Goal: Information Seeking & Learning: Learn about a topic

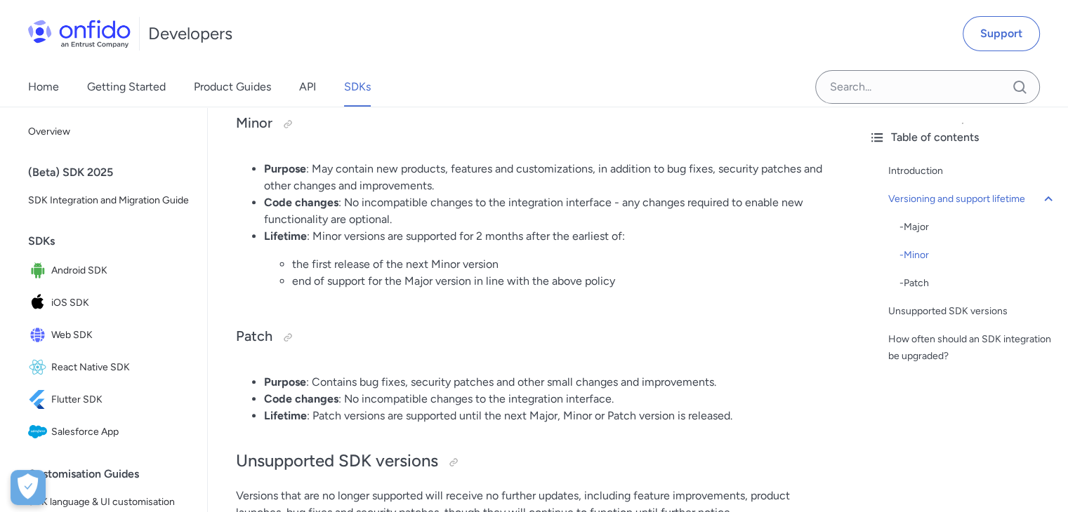
scroll to position [533, 0]
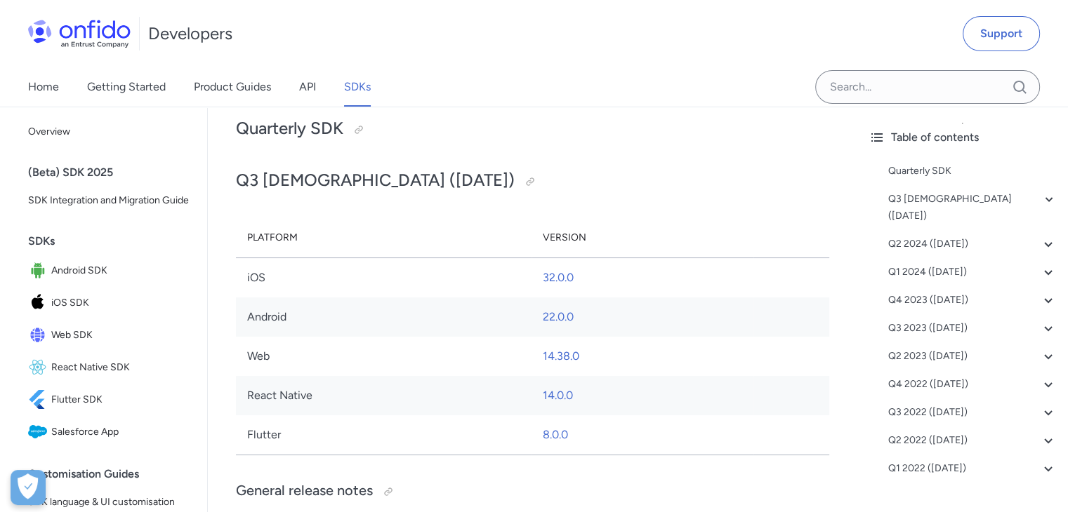
scroll to position [140, 0]
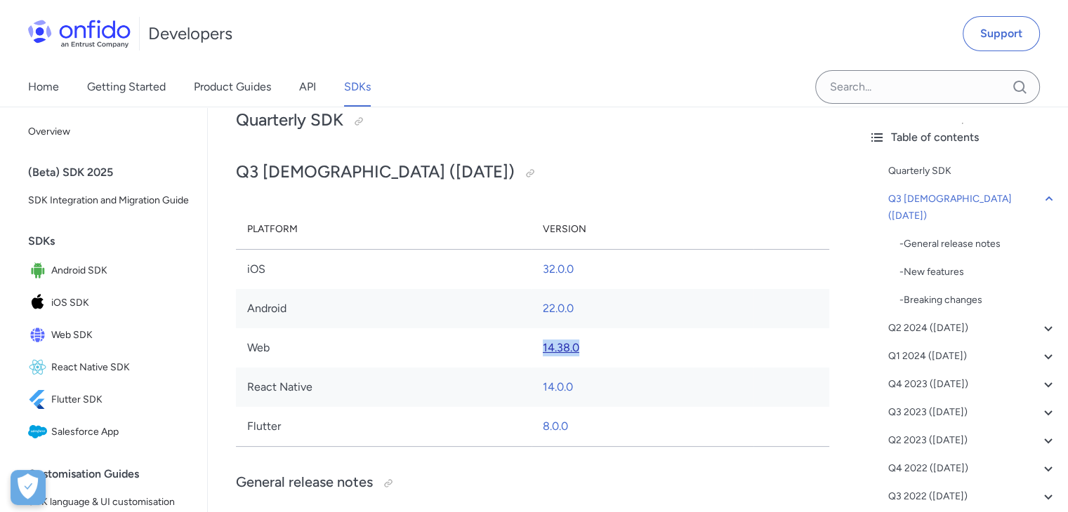
drag, startPoint x: 574, startPoint y: 350, endPoint x: 544, endPoint y: 350, distance: 30.2
click at [544, 350] on td "14.38.0" at bounding box center [642, 347] width 222 height 39
copy link "14.38.0"
click at [512, 328] on td "Web" at bounding box center [383, 347] width 295 height 39
click at [566, 342] on link "14.38.0" at bounding box center [561, 347] width 36 height 13
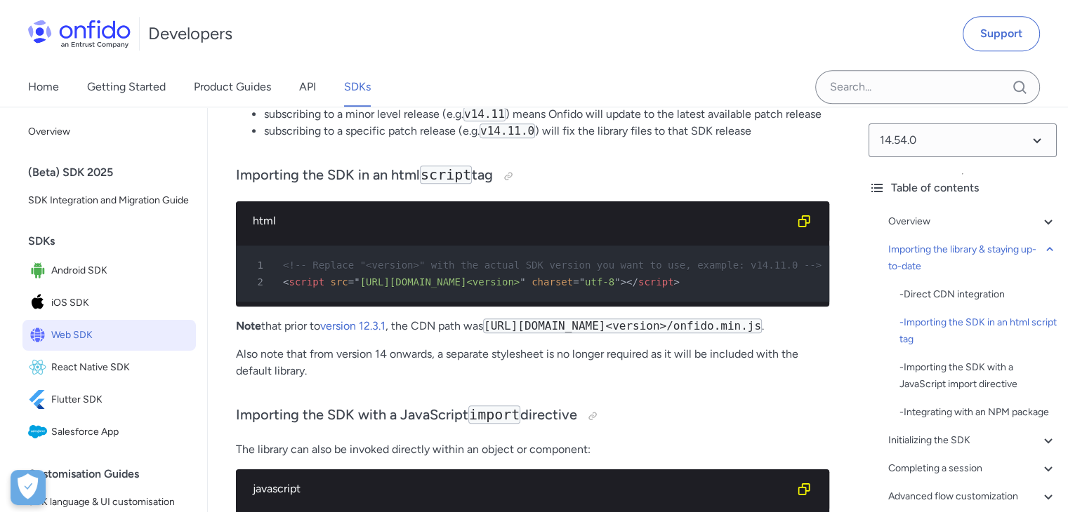
scroll to position [1404, 0]
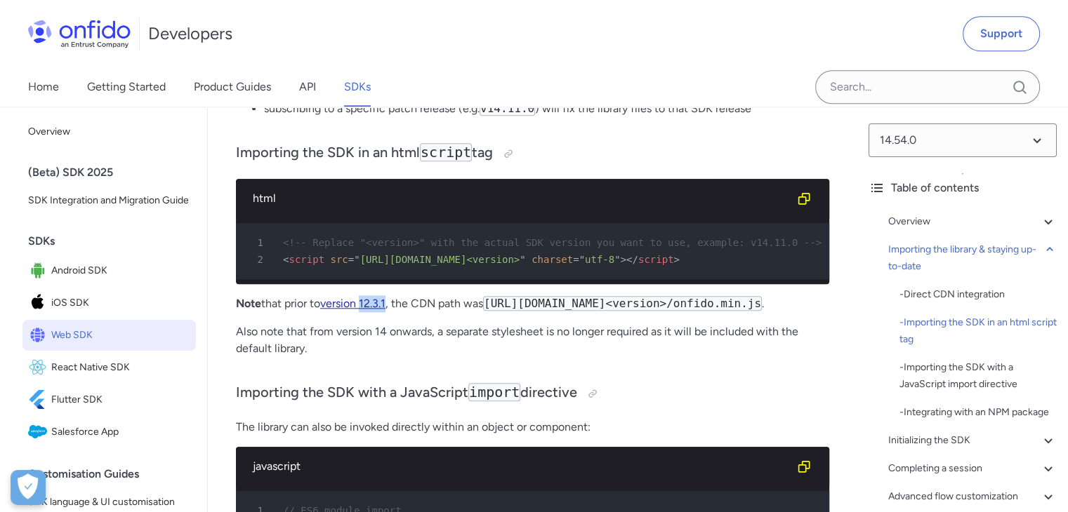
drag, startPoint x: 393, startPoint y: 314, endPoint x: 367, endPoint y: 317, distance: 26.1
click at [367, 312] on p "Note that prior to version 12.3.1 , the CDN path was https://assets.onfido.com/…" at bounding box center [532, 303] width 593 height 17
copy link "12.3.1"
click at [744, 312] on p "Note that prior to version 12.3.1 , the CDN path was [URL][DOMAIN_NAME]<version…" at bounding box center [532, 303] width 593 height 17
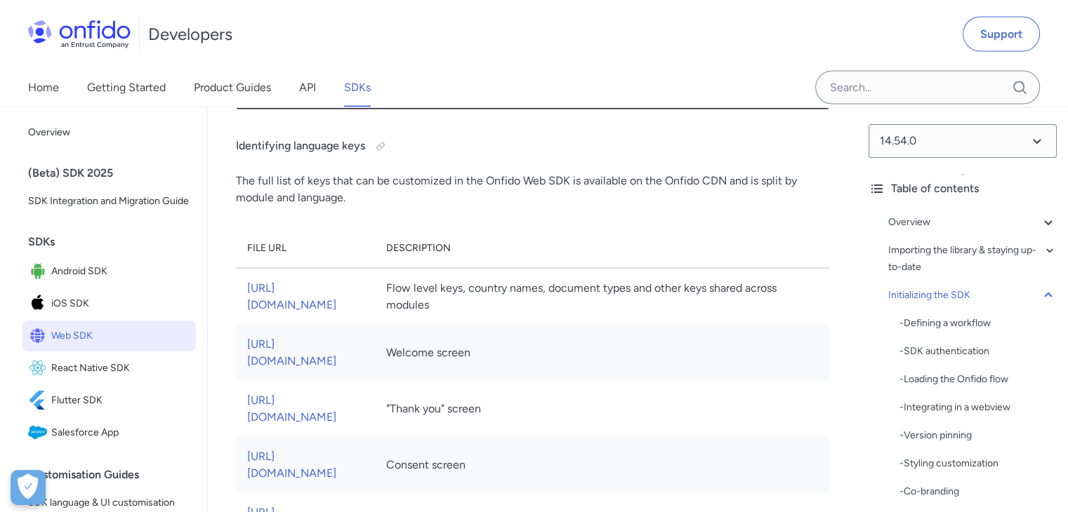
scroll to position [8212, 0]
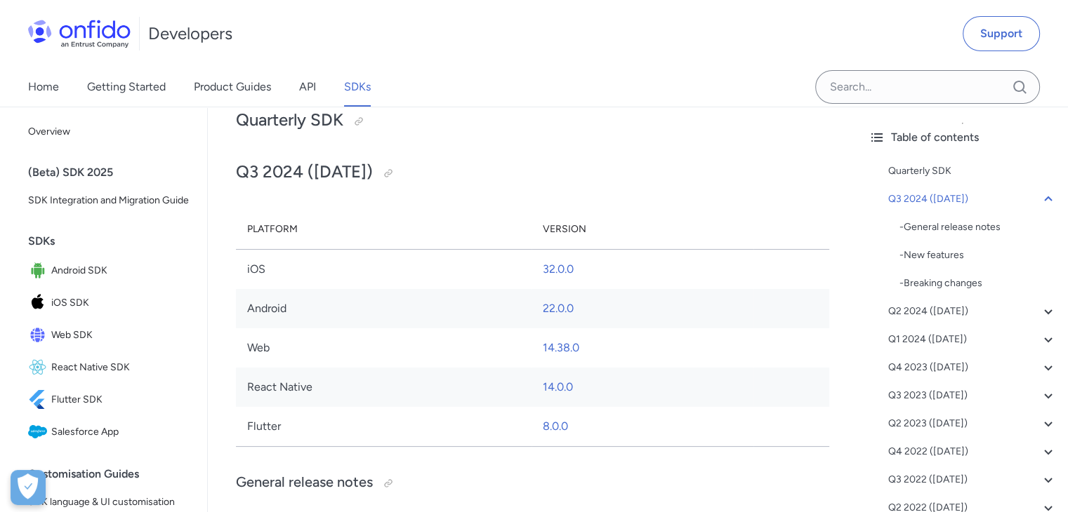
click at [424, 345] on td "Web" at bounding box center [383, 347] width 295 height 39
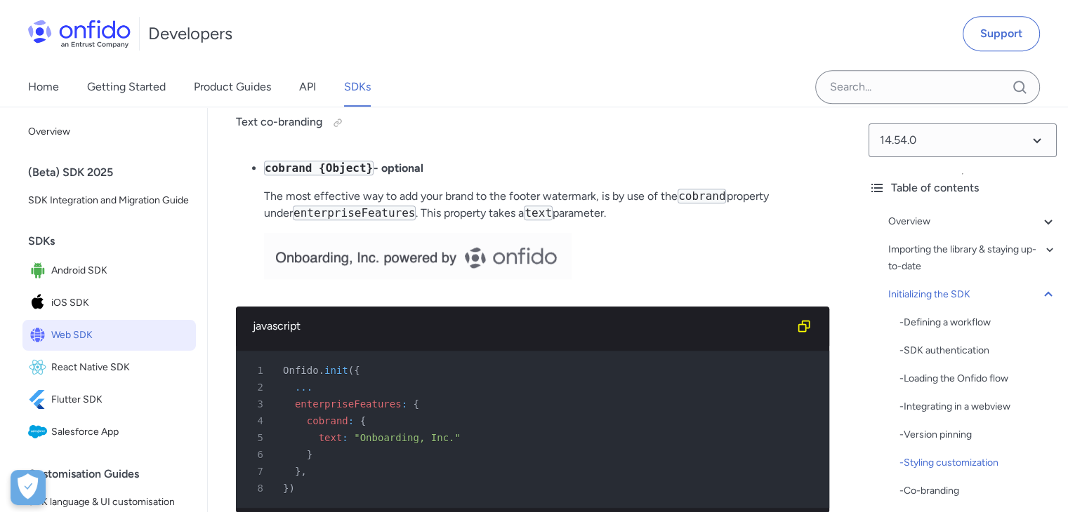
scroll to position [6247, 0]
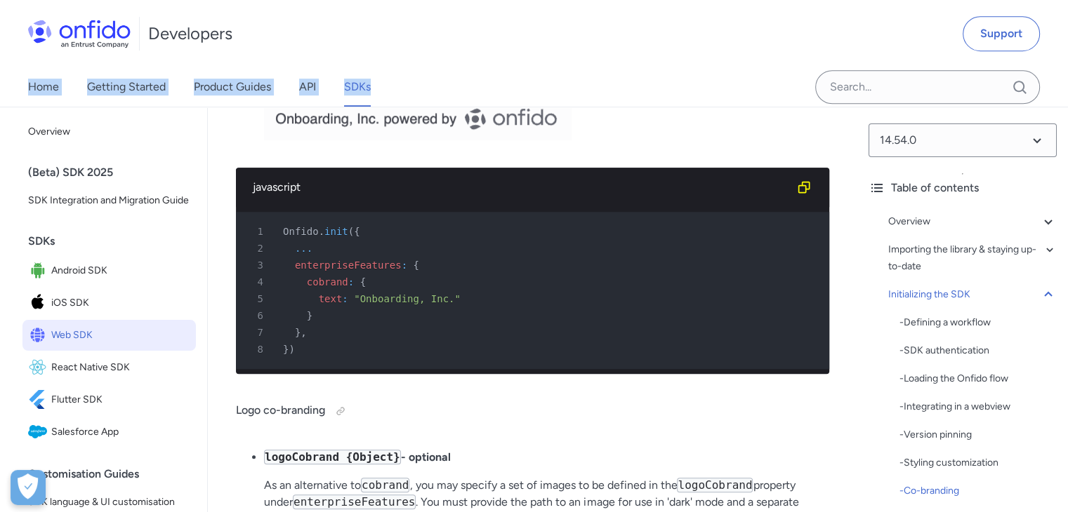
drag, startPoint x: 272, startPoint y: 284, endPoint x: 489, endPoint y: 67, distance: 307.2
click at [489, 67] on div "Developers Support Home Getting Started Product Guides API SDKs" at bounding box center [534, 53] width 1068 height 107
drag, startPoint x: 488, startPoint y: 63, endPoint x: 437, endPoint y: 52, distance: 52.5
click at [437, 52] on div "Developers Support" at bounding box center [534, 33] width 1068 height 67
click at [446, 66] on div "Developers Support" at bounding box center [534, 33] width 1068 height 67
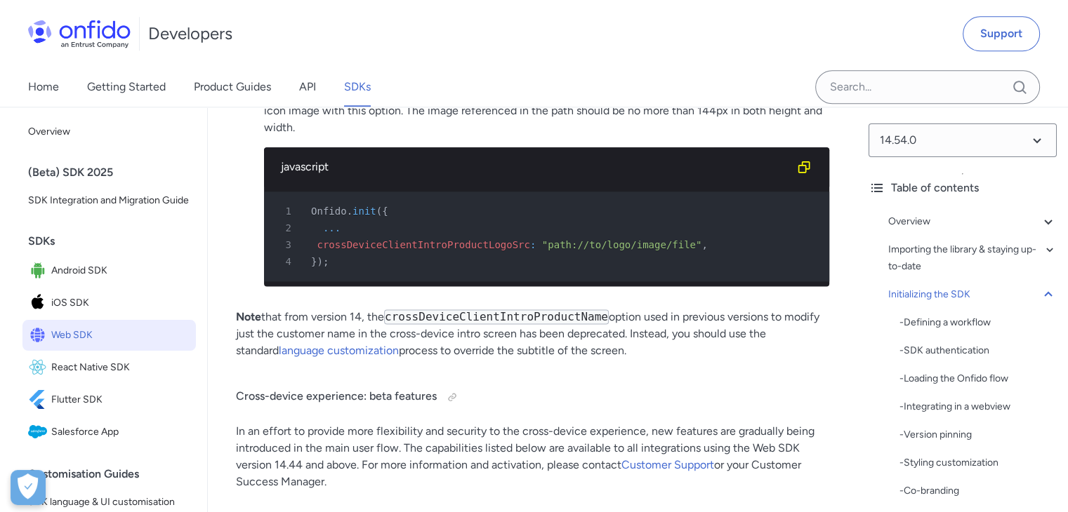
scroll to position [1239, 0]
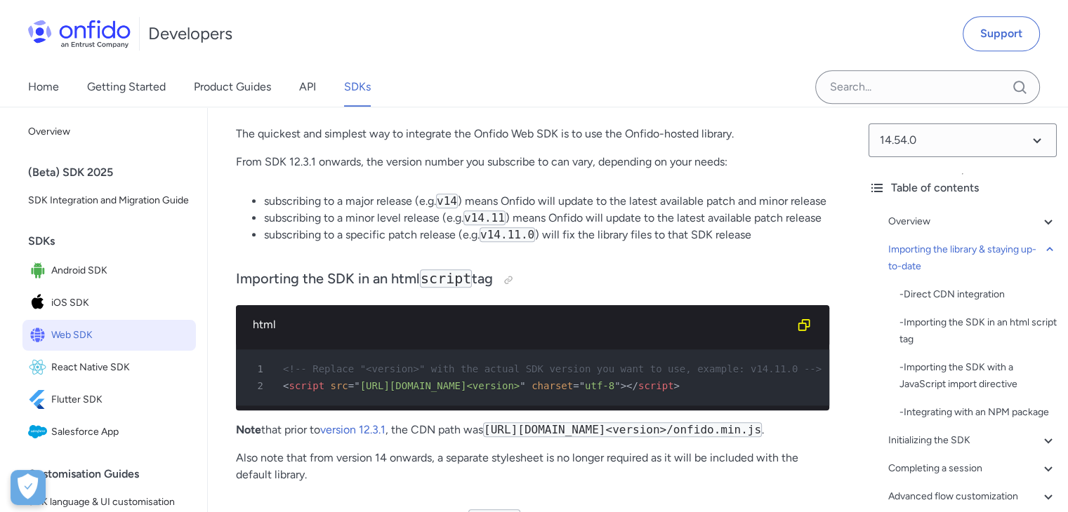
scroll to position [1279, 0]
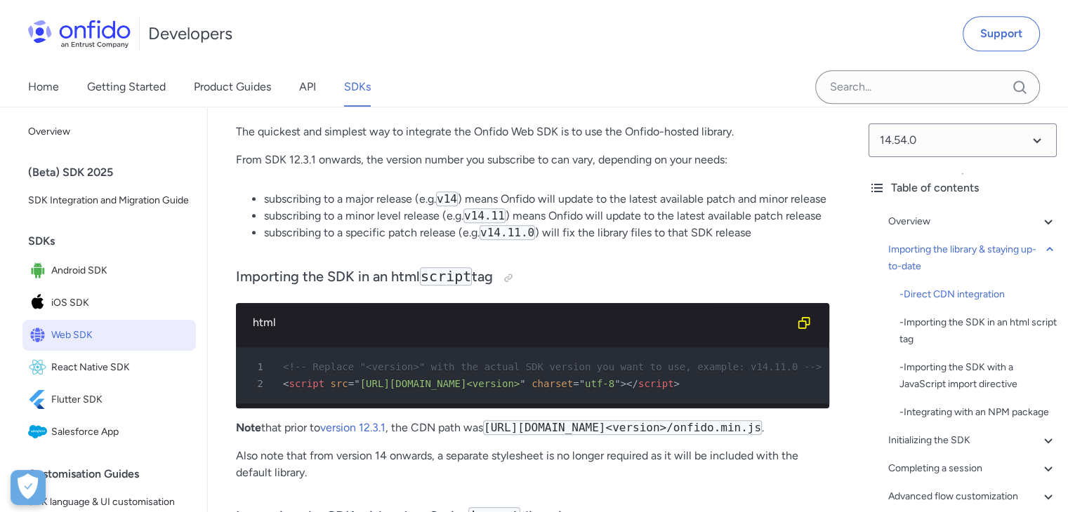
click at [745, 375] on div "1 <!-- Replace "<version>" with the actual SDK version you want to use, example…" at bounding box center [525, 367] width 568 height 17
drag, startPoint x: 753, startPoint y: 368, endPoint x: 716, endPoint y: 375, distance: 37.7
click at [716, 375] on div "1 <!-- Replace "<version>" with the actual SDK version you want to use, example…" at bounding box center [525, 367] width 568 height 17
copy span "14.11.0"
click at [651, 228] on li "subscribing to a specific patch release (e.g. v14.11.0 ) will fix the library f…" at bounding box center [546, 233] width 565 height 17
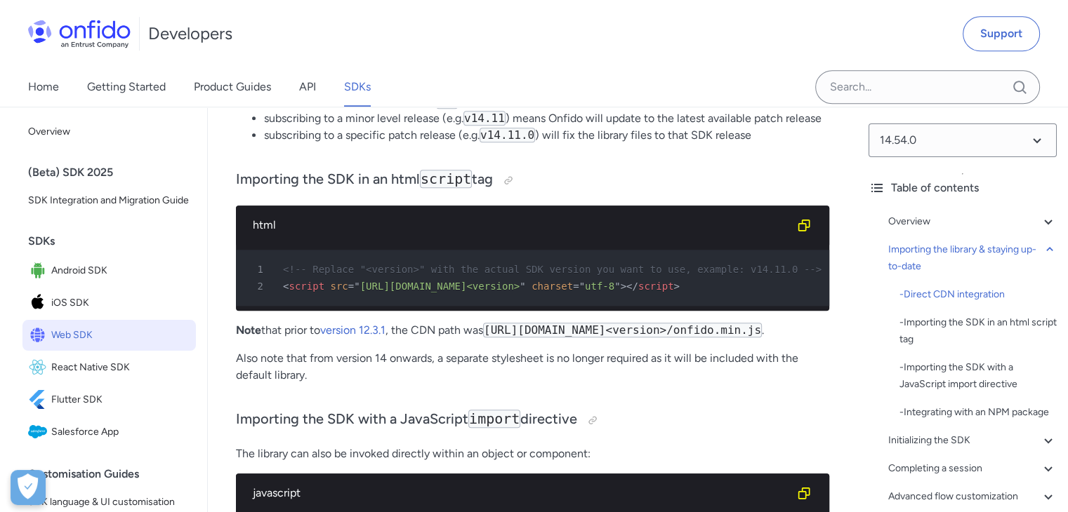
scroll to position [1490, 0]
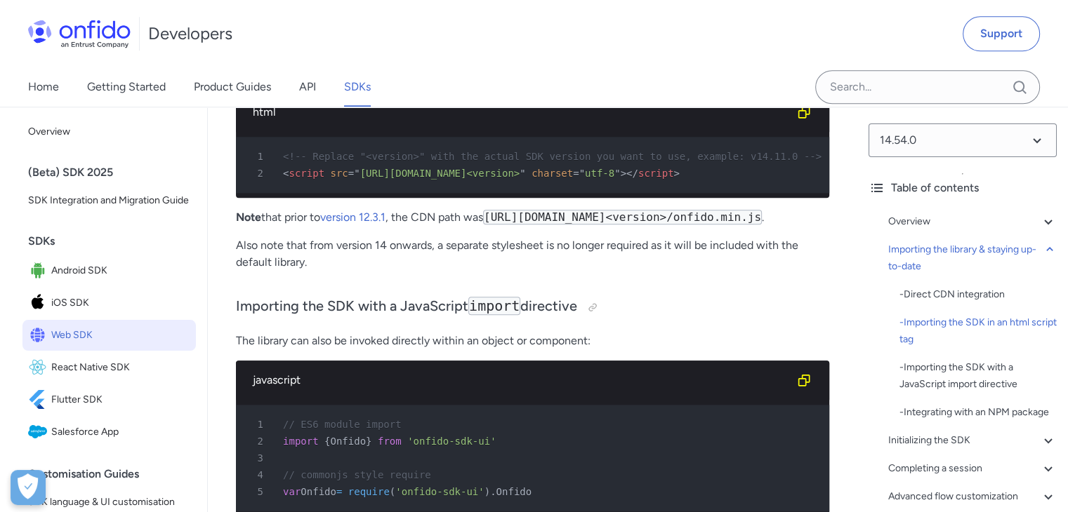
click at [353, 271] on p "Also note that from version 14 onwards, a separate stylesheet is no longer requ…" at bounding box center [532, 254] width 593 height 34
click at [686, 271] on p "Also note that from version 14 onwards, a separate stylesheet is no longer requ…" at bounding box center [532, 254] width 593 height 34
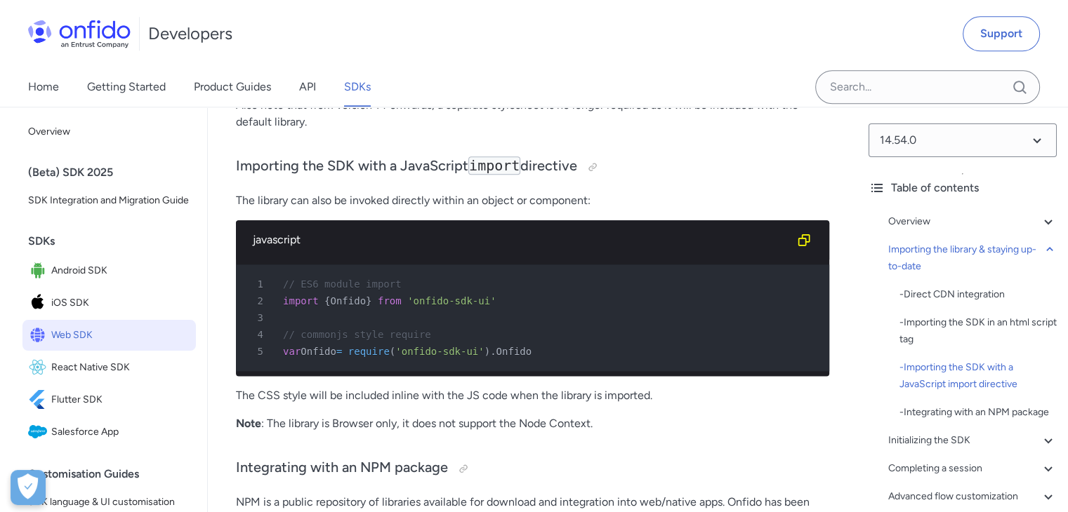
scroll to position [1560, 0]
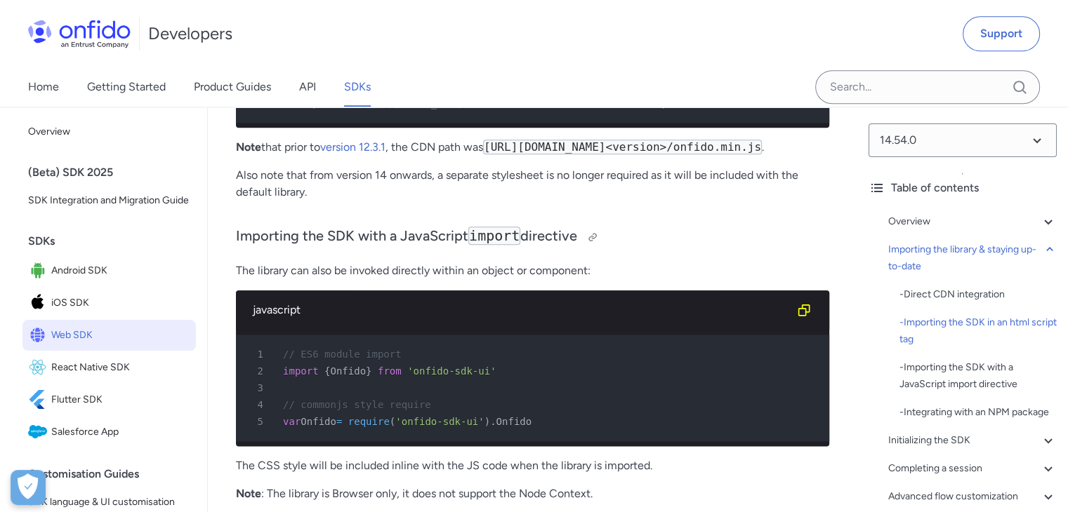
click at [653, 248] on h3 "Importing the SDK with a JavaScript import directive" at bounding box center [532, 237] width 593 height 22
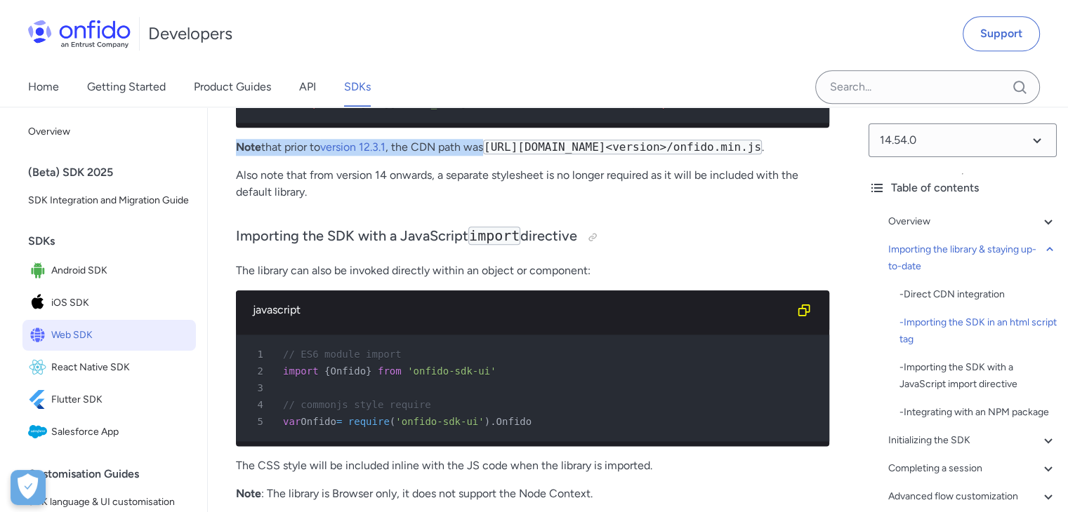
drag, startPoint x: 237, startPoint y: 157, endPoint x: 490, endPoint y: 152, distance: 253.4
click at [490, 152] on p "Note that prior to version 12.3.1 , the CDN path was [URL][DOMAIN_NAME]<version…" at bounding box center [532, 147] width 593 height 17
click at [481, 132] on div at bounding box center [481, 132] width 0 height 0
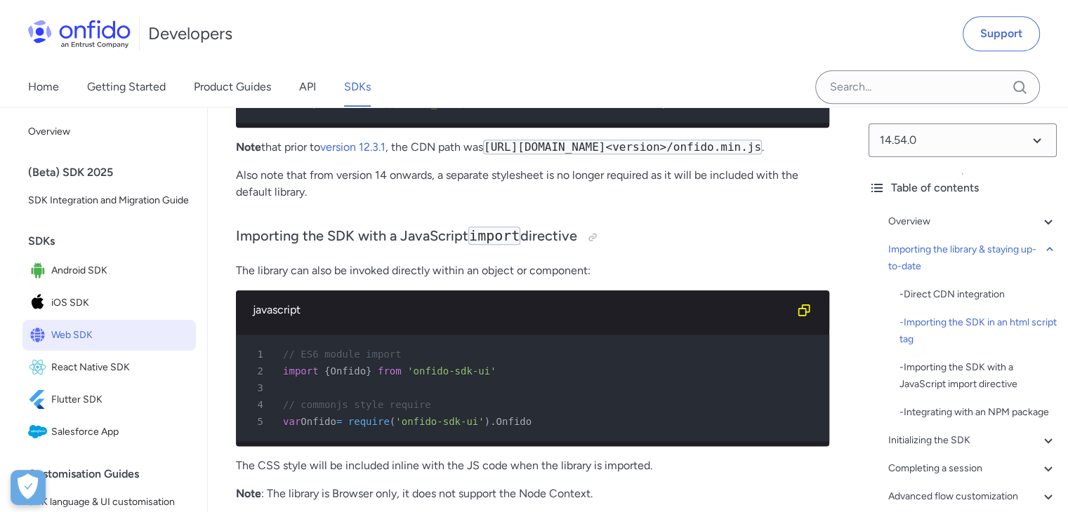
click at [578, 201] on p "Also note that from version 14 onwards, a separate stylesheet is no longer requ…" at bounding box center [532, 184] width 593 height 34
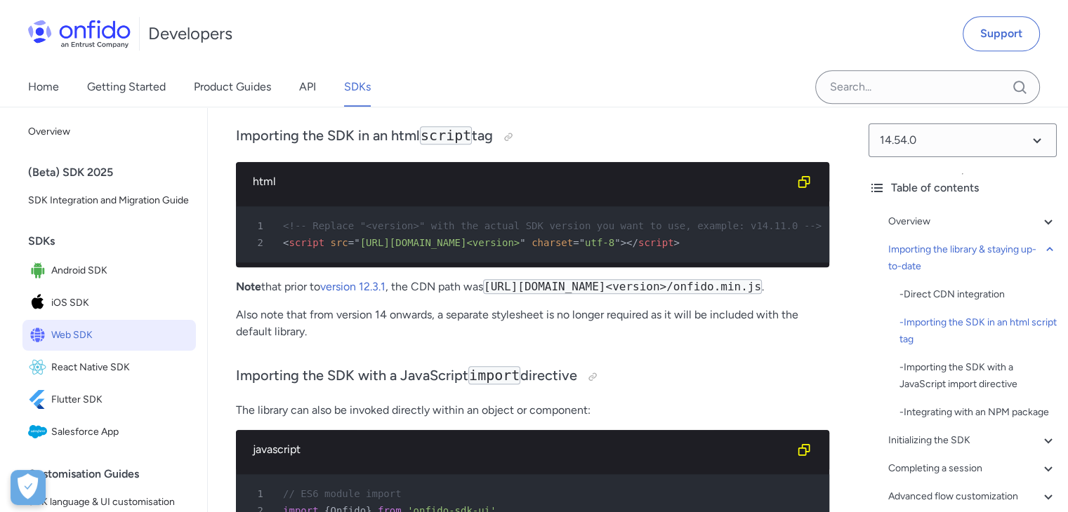
scroll to position [1420, 0]
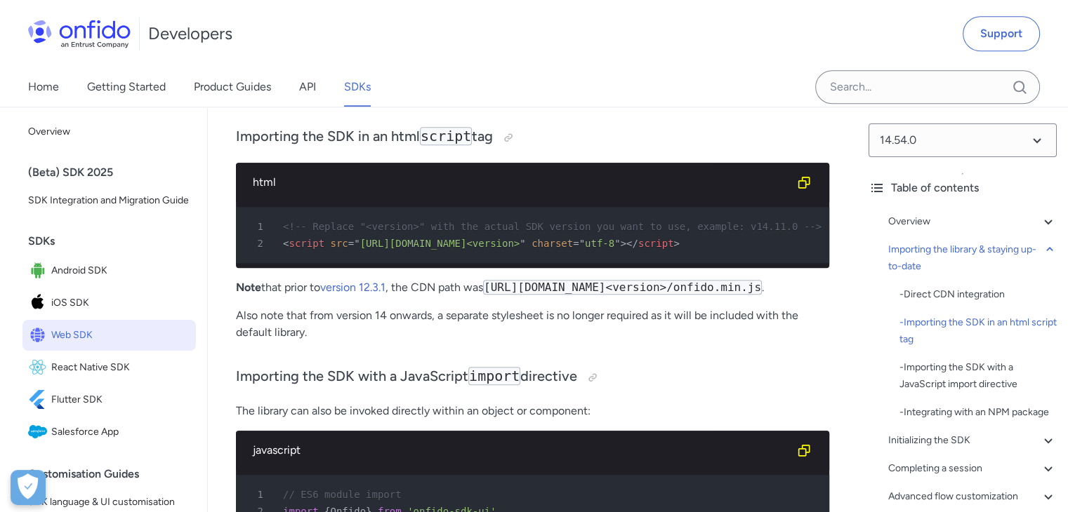
drag, startPoint x: 353, startPoint y: 245, endPoint x: 523, endPoint y: 249, distance: 169.9
click at [520, 249] on span "[URL][DOMAIN_NAME]<version>" at bounding box center [440, 243] width 160 height 11
copy span "[URL][DOMAIN_NAME]<version>"
click at [772, 296] on p "Note that prior to version 12.3.1 , the CDN path was [URL][DOMAIN_NAME]<version…" at bounding box center [532, 287] width 593 height 17
click at [667, 389] on h3 "Importing the SDK with a JavaScript import directive" at bounding box center [532, 377] width 593 height 22
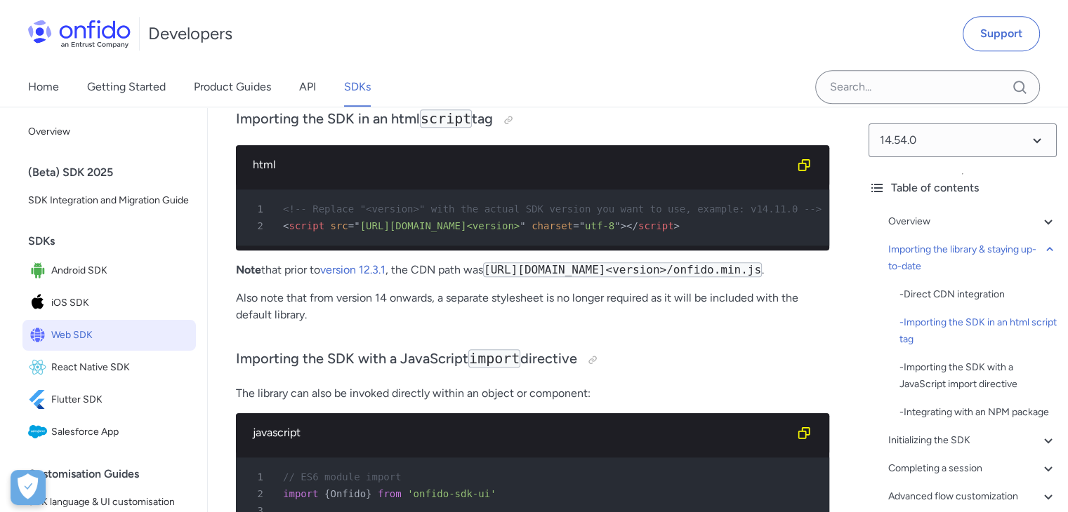
scroll to position [1490, 0]
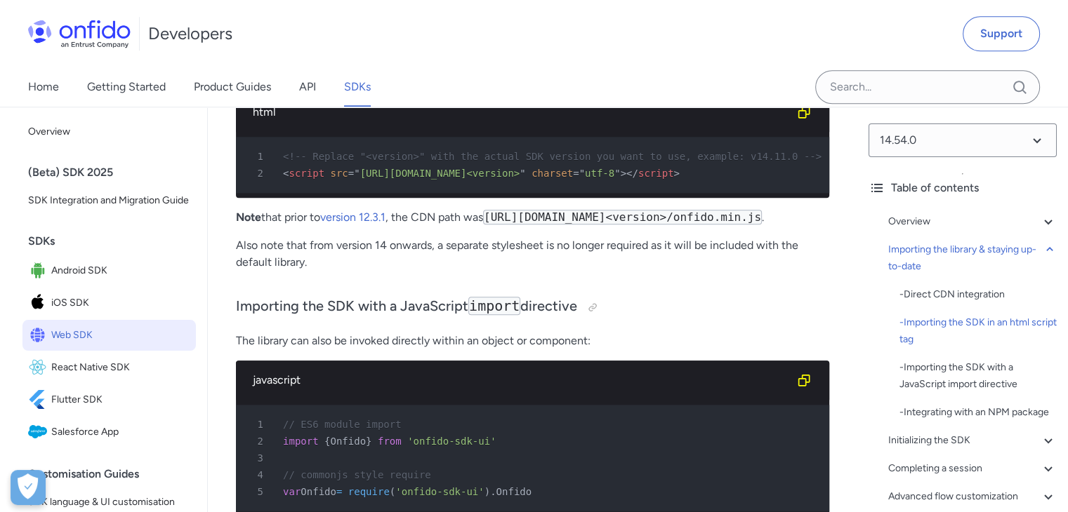
click at [452, 226] on p "Note that prior to version 12.3.1 , the CDN path was [URL][DOMAIN_NAME]<version…" at bounding box center [532, 217] width 593 height 17
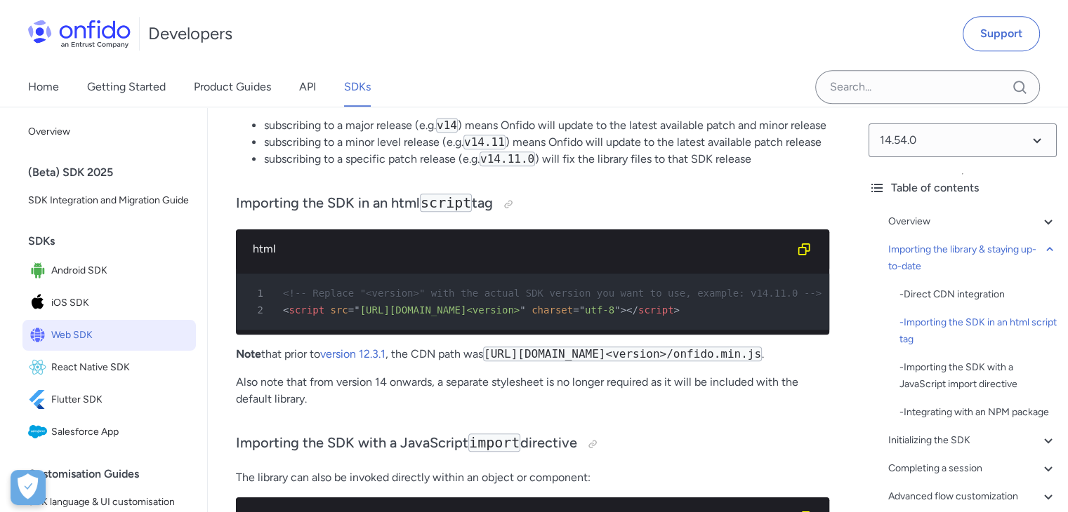
scroll to position [1350, 0]
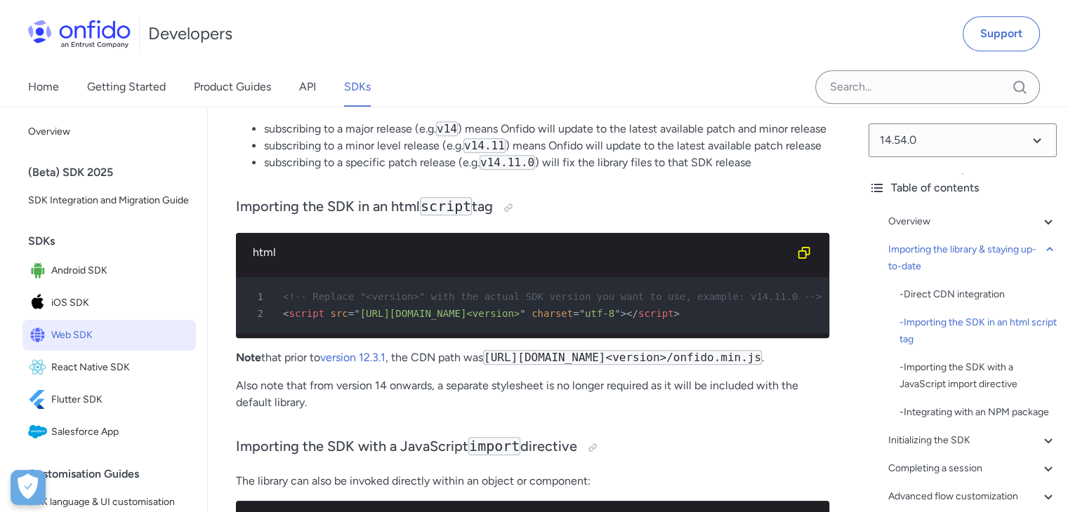
click at [640, 134] on li "subscribing to a major release (e.g. v14 ) means Onfido will update to the late…" at bounding box center [546, 129] width 565 height 17
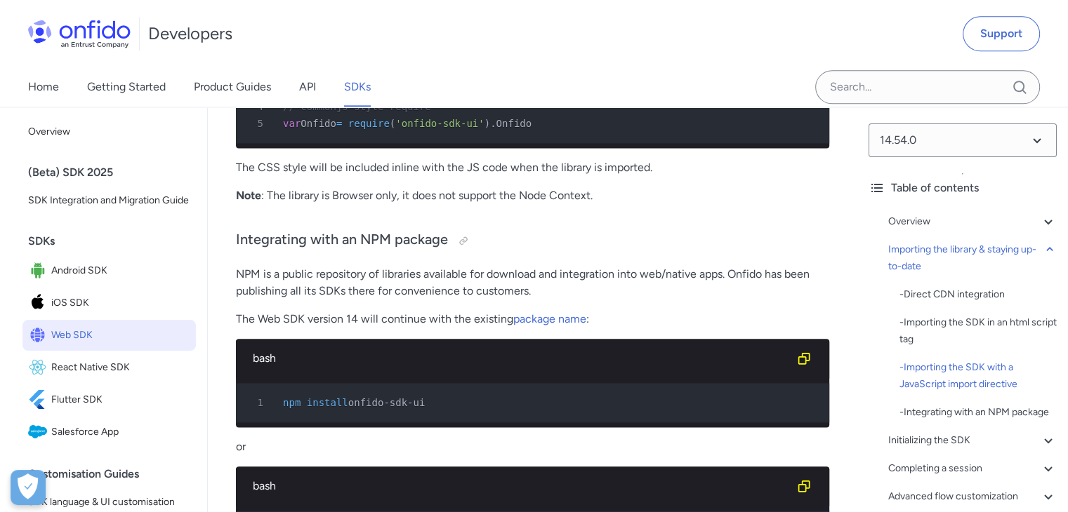
scroll to position [1911, 0]
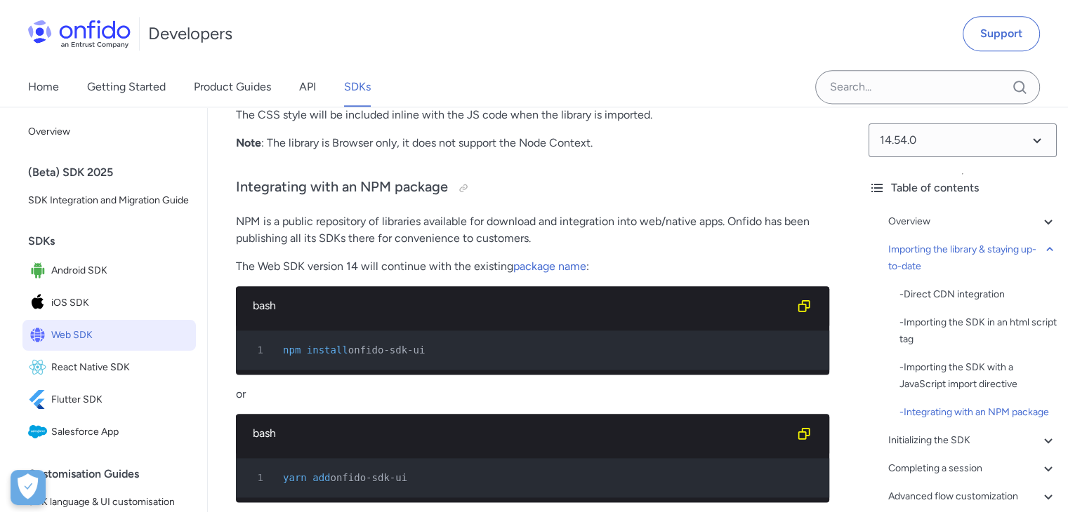
drag, startPoint x: 477, startPoint y: 333, endPoint x: 321, endPoint y: 295, distance: 160.4
drag, startPoint x: 321, startPoint y: 295, endPoint x: 284, endPoint y: 278, distance: 40.5
click at [284, 247] on p "NPM is a public repository of libraries available for download and integration …" at bounding box center [532, 230] width 593 height 34
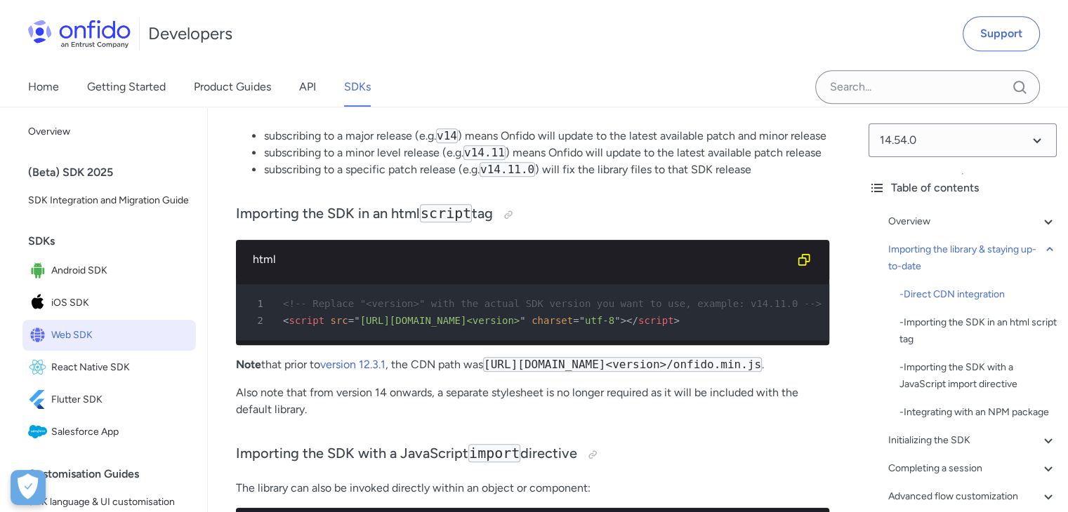
scroll to position [1350, 0]
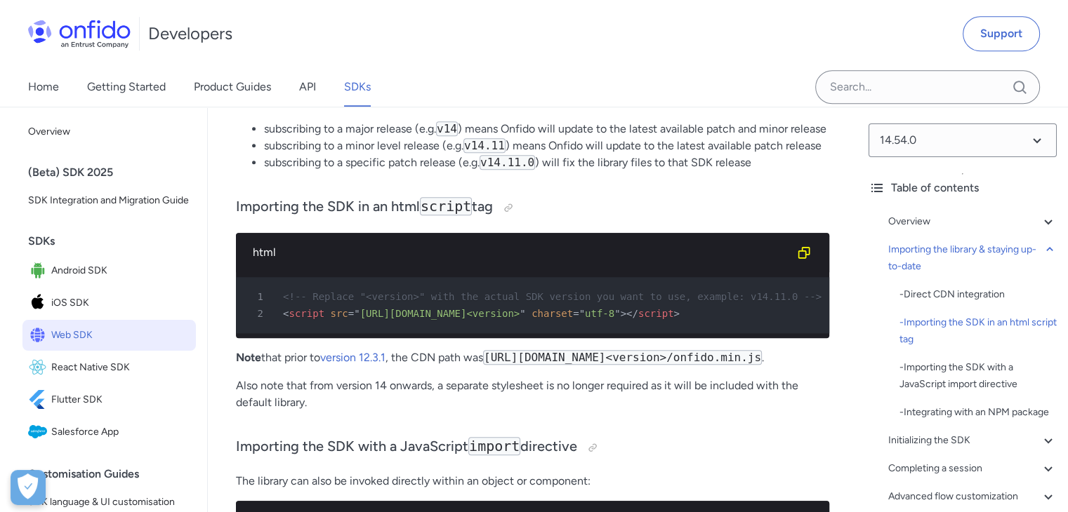
click at [708, 324] on pre "1 <!-- Replace "<version>" with the actual SDK version you want to use, example…" at bounding box center [532, 305] width 593 height 56
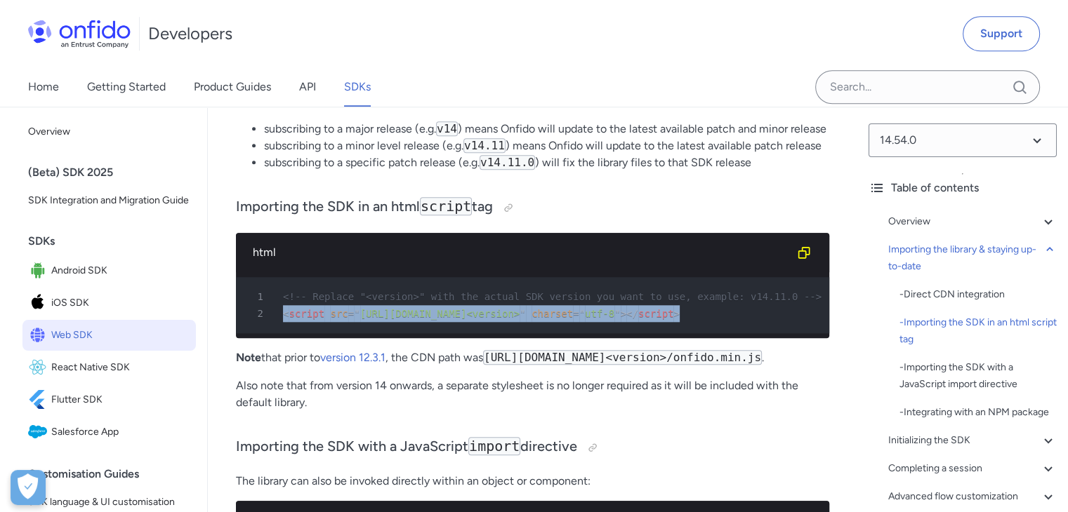
drag, startPoint x: 689, startPoint y: 312, endPoint x: 248, endPoint y: 321, distance: 441.6
click at [248, 321] on div "2 < script src = " [URL][DOMAIN_NAME]<version> " charset = " utf-8 " > </ scrip…" at bounding box center [525, 313] width 568 height 17
copy div "< script src = " [URL][DOMAIN_NAME]<version> " charset = " utf-8 " > </ script >"
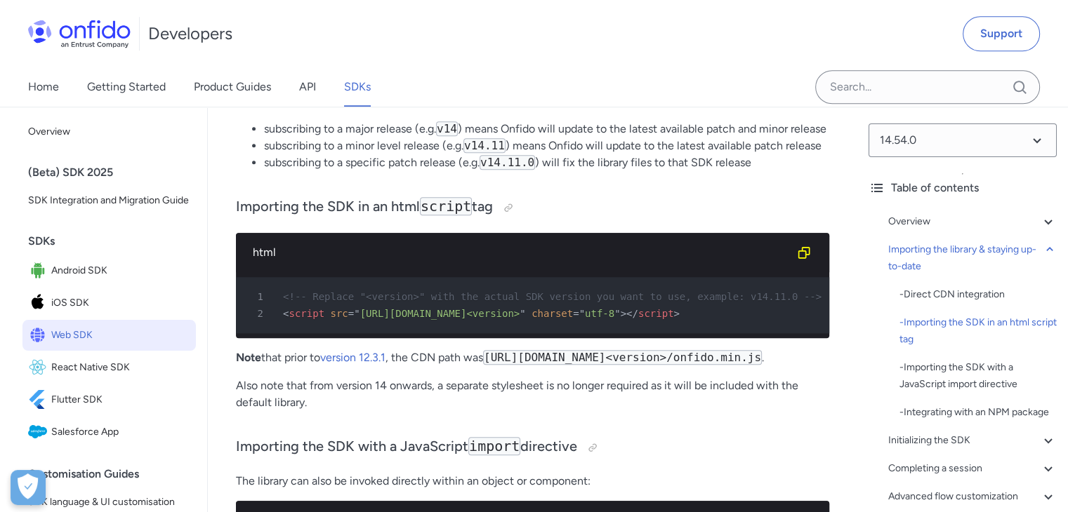
click at [598, 171] on li "subscribing to a specific patch release (e.g. v14.11.0 ) will fix the library f…" at bounding box center [546, 162] width 565 height 17
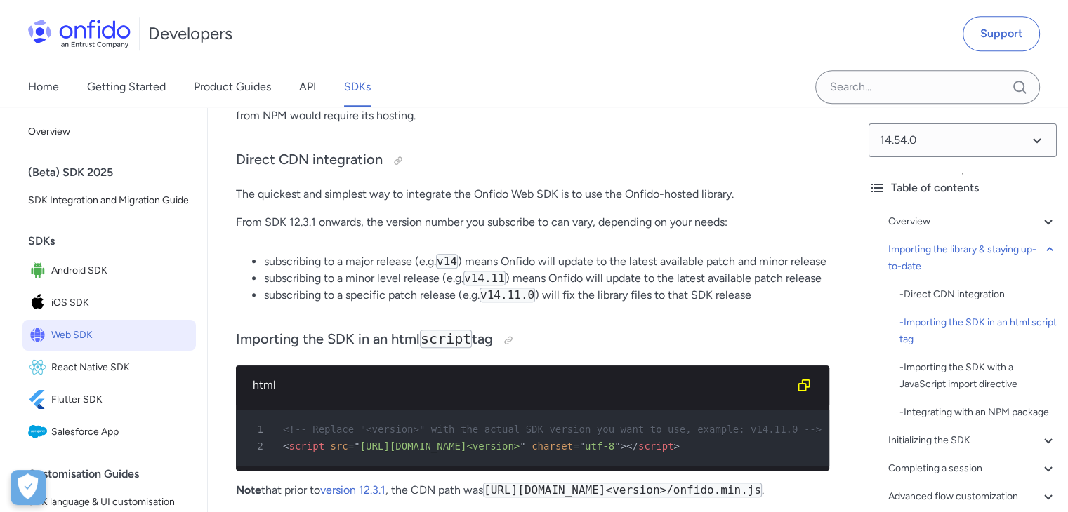
scroll to position [1209, 0]
